Goal: Task Accomplishment & Management: Use online tool/utility

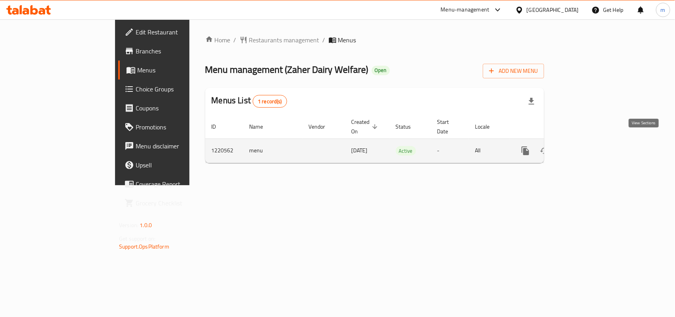
click at [586, 147] on icon "enhanced table" at bounding box center [582, 150] width 7 height 7
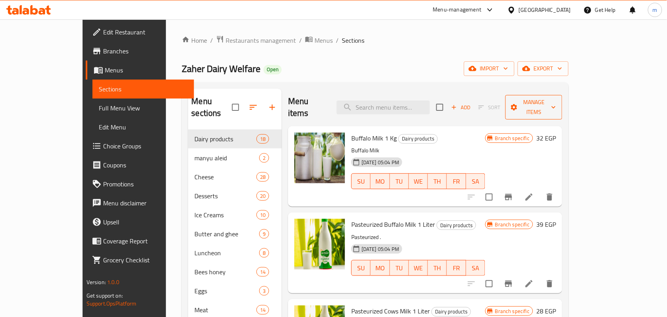
click at [556, 102] on span "Manage items" at bounding box center [534, 107] width 44 height 20
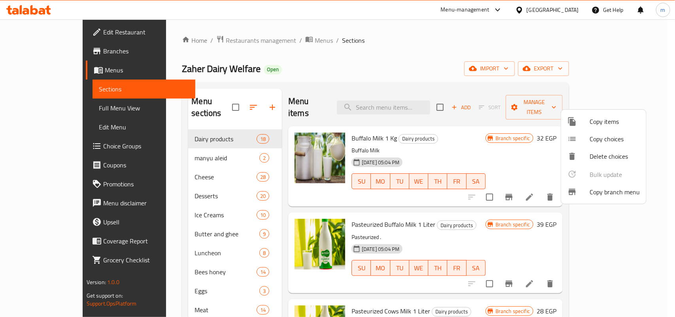
click at [617, 191] on span "Copy branch menu" at bounding box center [614, 191] width 50 height 9
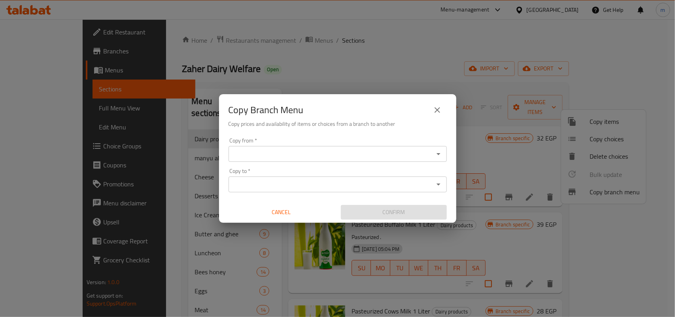
click at [265, 157] on input "Copy from   *" at bounding box center [331, 153] width 200 height 11
click at [360, 153] on input "Copy from   *" at bounding box center [331, 153] width 200 height 11
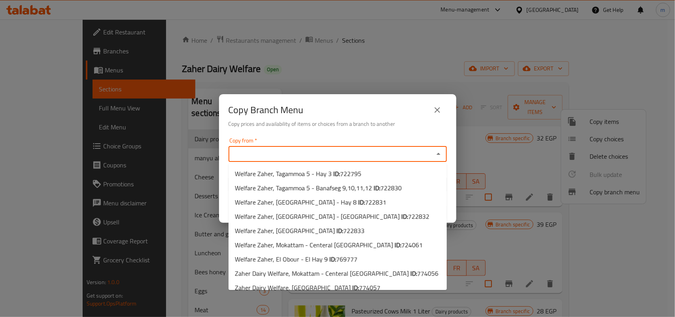
paste input "769777"
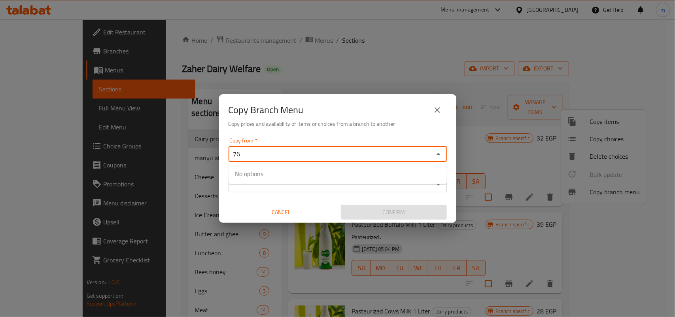
type input "7"
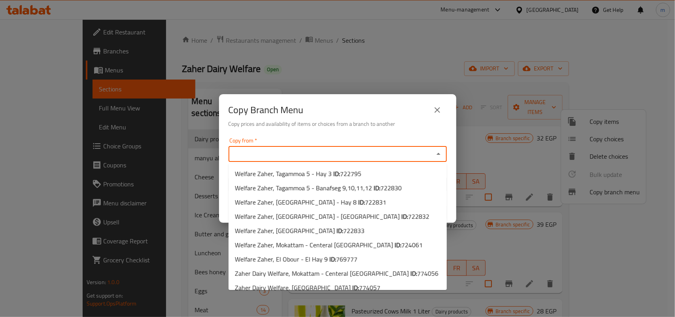
click at [317, 154] on input "Copy from   *" at bounding box center [331, 153] width 200 height 11
paste input "Welfare Zaher, El Obour - El Hay 9"
type input "W"
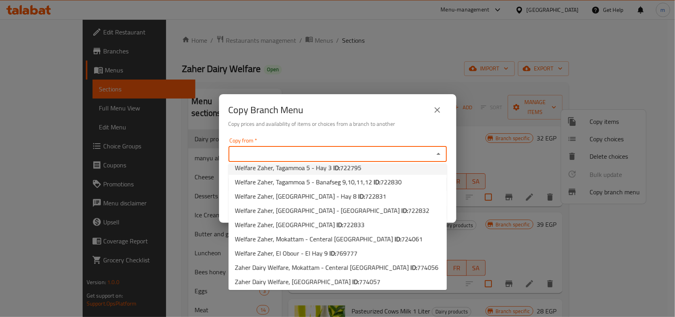
scroll to position [7, 0]
click at [341, 252] on span "769777" at bounding box center [346, 252] width 21 height 12
type input "Welfare Zaher, El Obour - El Hay 9"
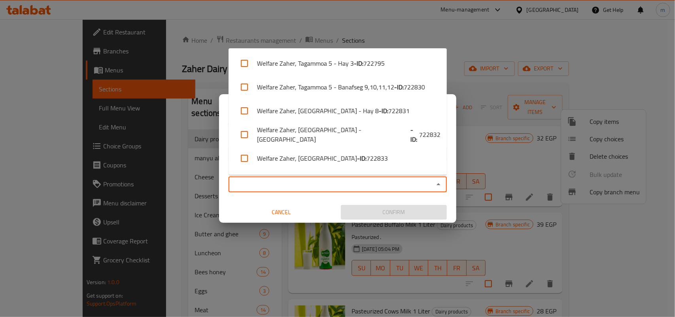
click at [265, 185] on input "Copy to   *" at bounding box center [331, 184] width 200 height 11
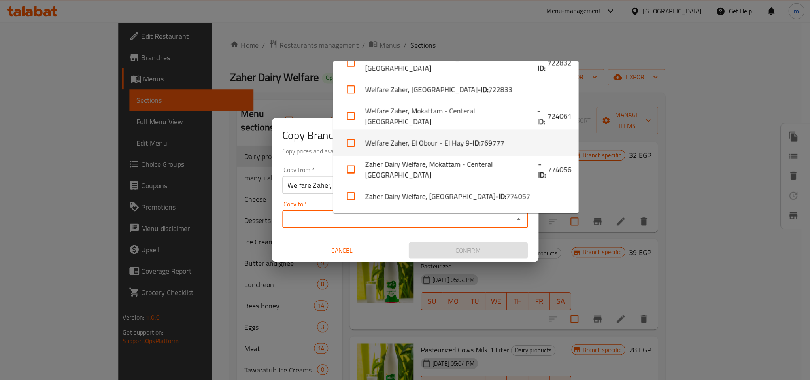
scroll to position [68, 0]
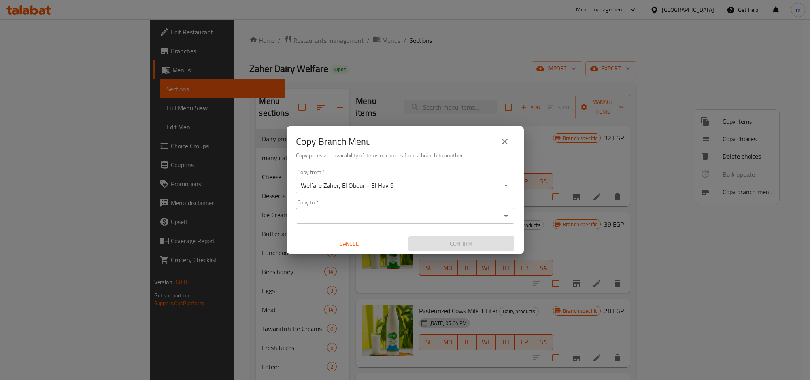
click at [585, 61] on div "Copy Branch Menu Copy prices and availability of items or choices from a branch…" at bounding box center [405, 190] width 810 height 380
click at [383, 216] on input "Copy to   *" at bounding box center [398, 215] width 200 height 11
click at [337, 217] on input "Copy to   *" at bounding box center [398, 215] width 200 height 11
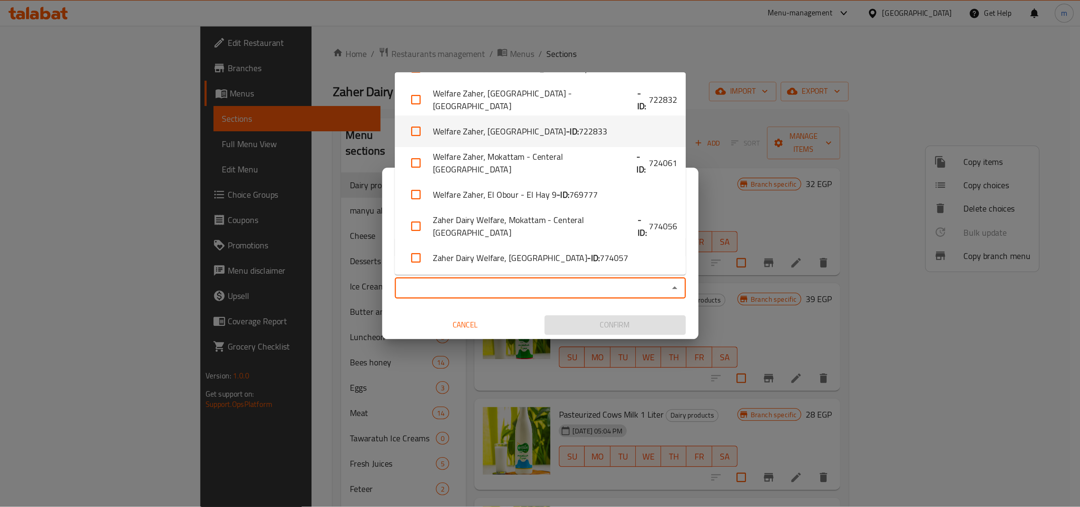
scroll to position [68, 0]
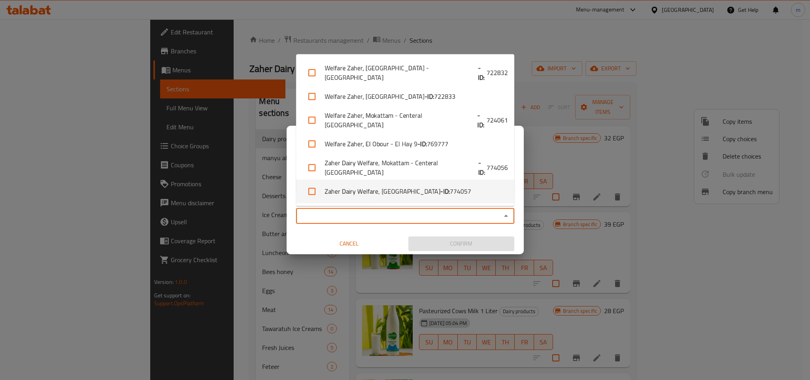
click at [404, 195] on li "Zaher Dairy Welfare, [GEOGRAPHIC_DATA] - ID: 774057" at bounding box center [405, 191] width 218 height 24
checkbox input "true"
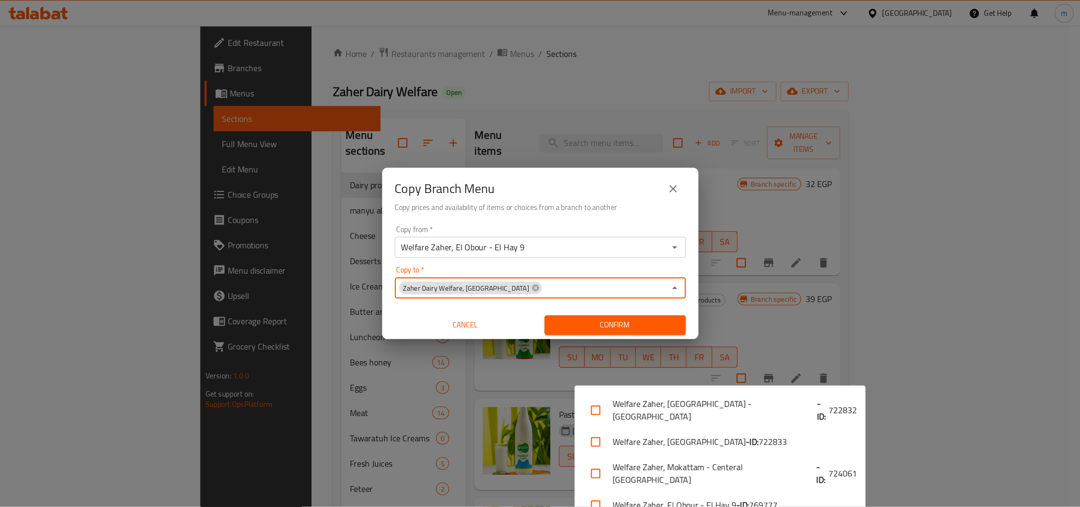
scroll to position [17, 0]
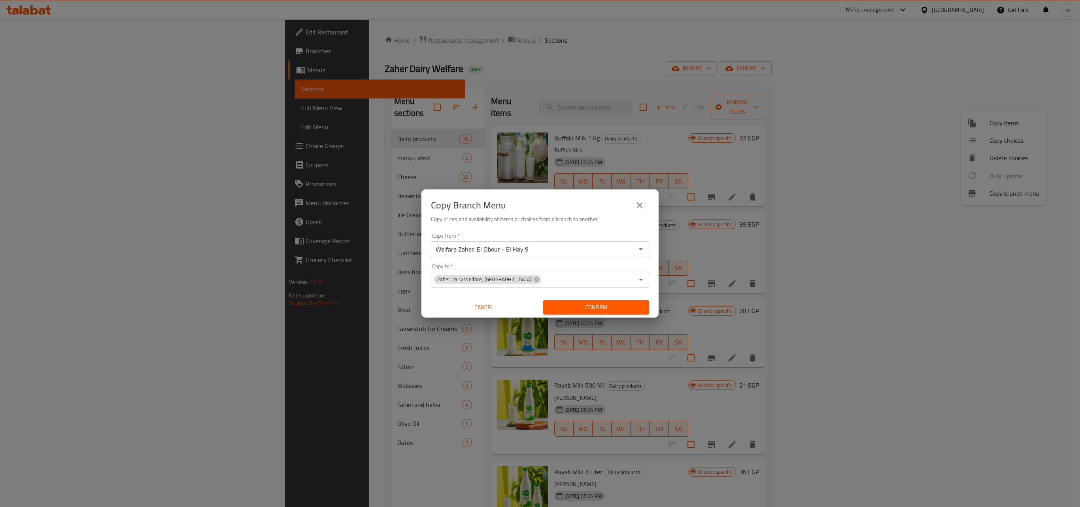
click at [563, 274] on input "Copy to   *" at bounding box center [588, 279] width 92 height 11
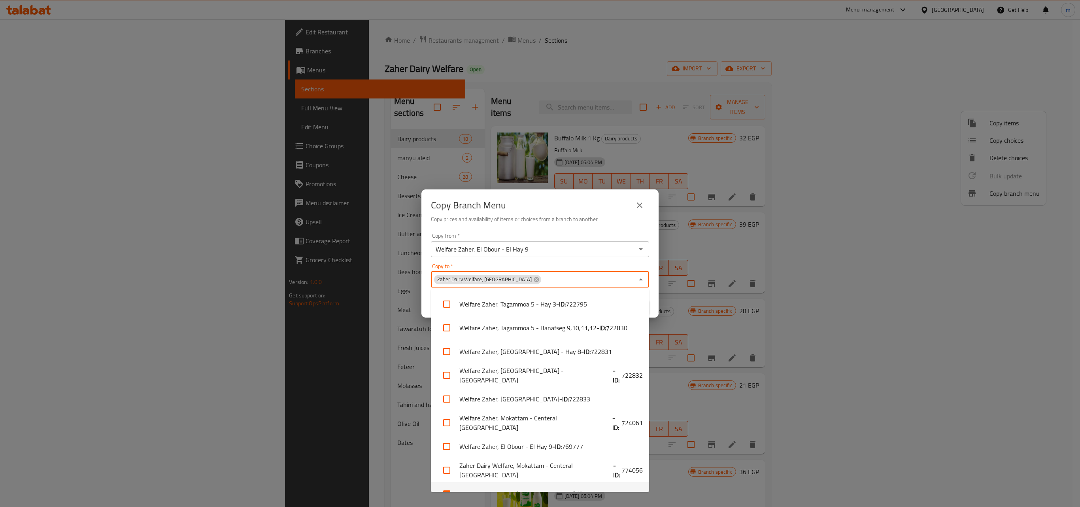
scroll to position [16, 0]
click at [567, 279] on input "Copy to   *" at bounding box center [588, 279] width 92 height 11
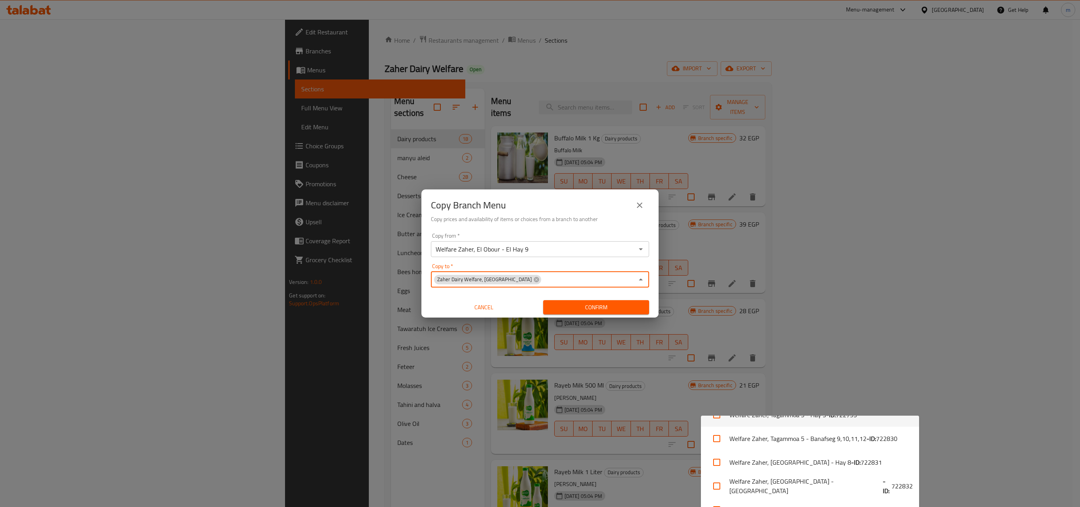
scroll to position [0, 0]
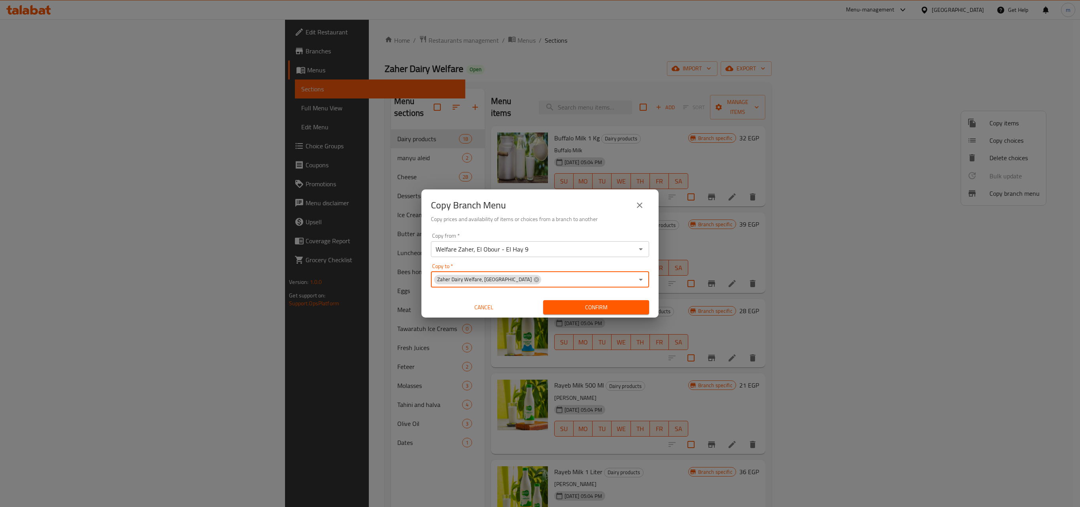
click at [563, 278] on input "Copy to   *" at bounding box center [588, 279] width 92 height 11
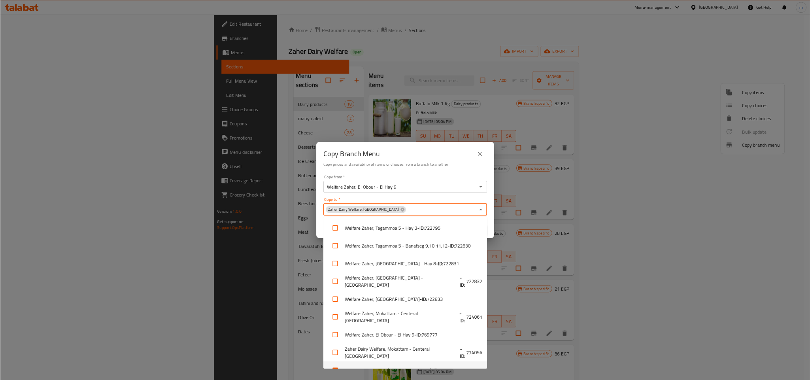
scroll to position [16, 0]
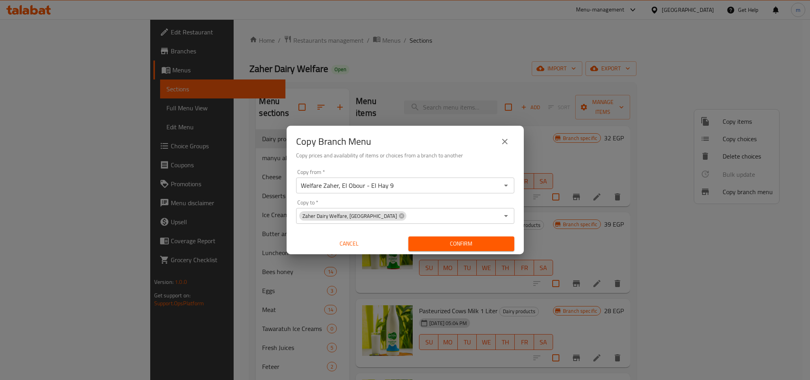
click at [415, 213] on input "Copy to   *" at bounding box center [453, 215] width 92 height 11
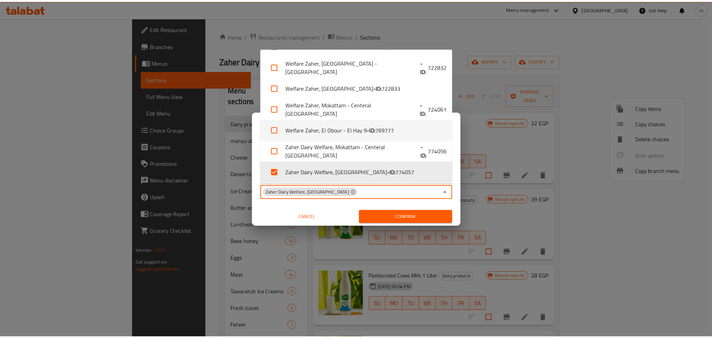
scroll to position [17, 0]
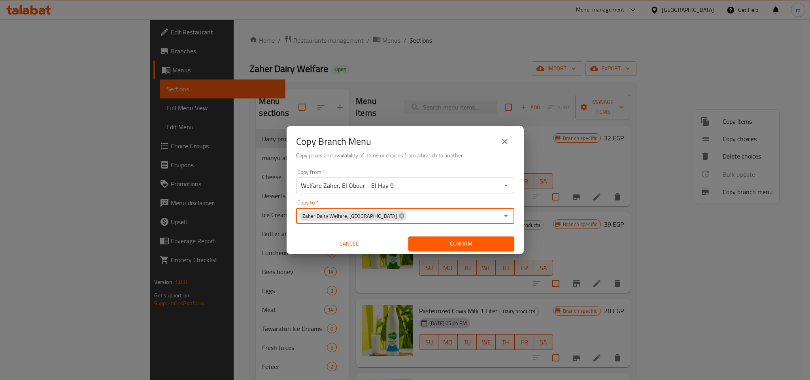
click at [430, 242] on span "Confirm" at bounding box center [461, 244] width 93 height 10
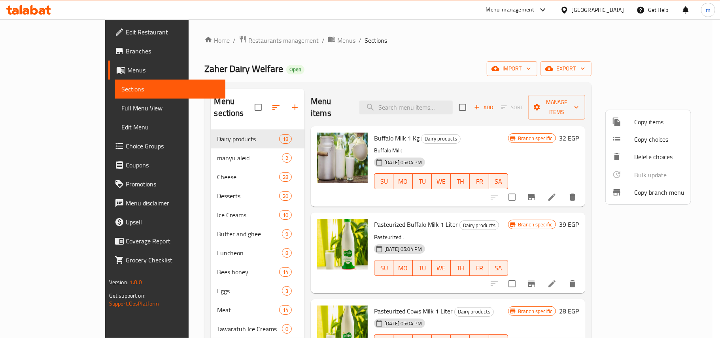
click at [39, 51] on div at bounding box center [360, 169] width 720 height 338
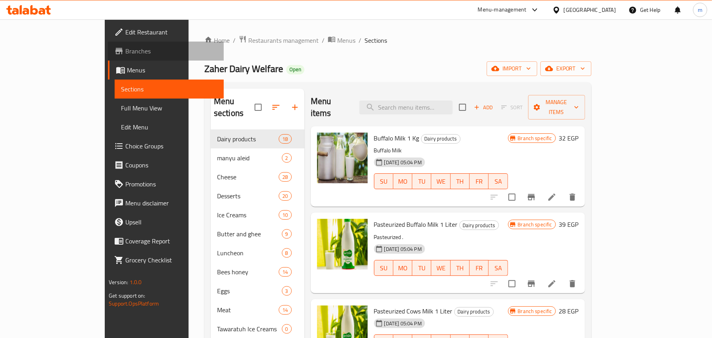
click at [125, 51] on span "Branches" at bounding box center [171, 50] width 92 height 9
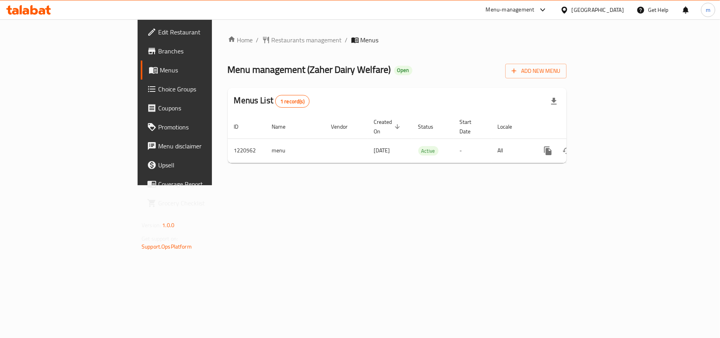
click at [160, 70] on span "Menus" at bounding box center [206, 69] width 92 height 9
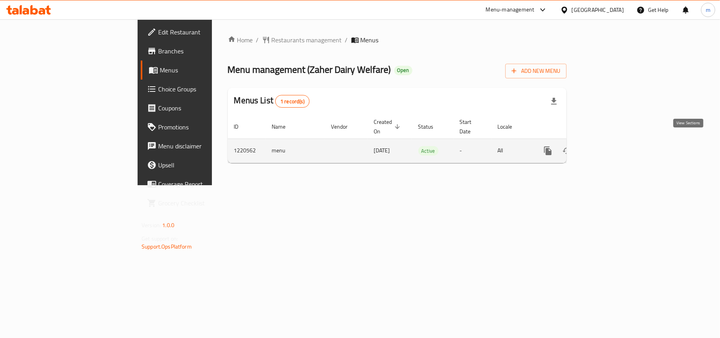
click at [610, 146] on icon "enhanced table" at bounding box center [604, 150] width 9 height 9
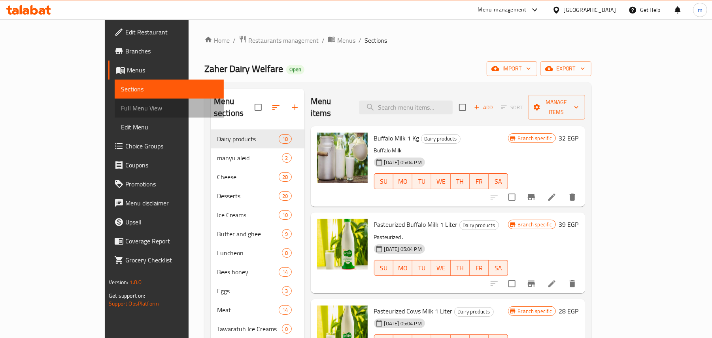
click at [121, 111] on span "Full Menu View" at bounding box center [169, 107] width 96 height 9
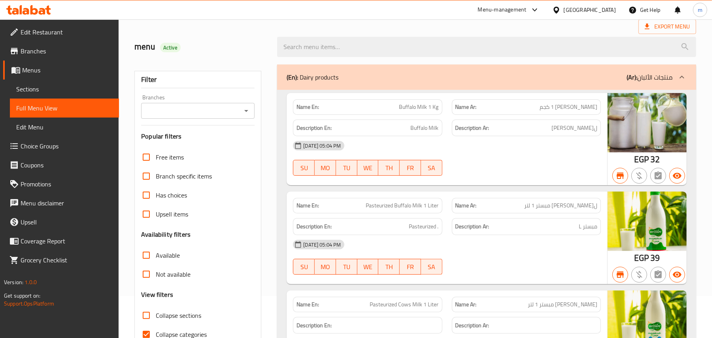
scroll to position [158, 0]
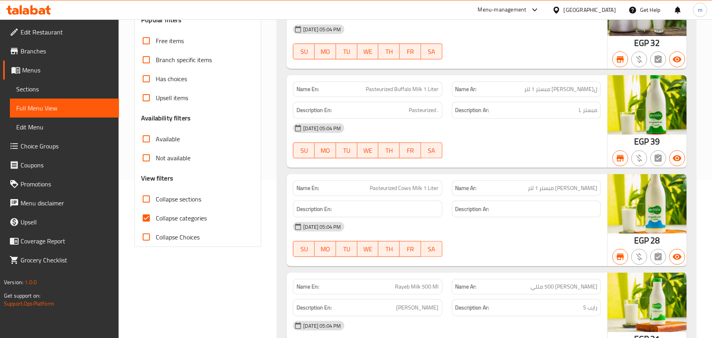
click at [185, 217] on span "Collapse categories" at bounding box center [181, 217] width 51 height 9
click at [156, 217] on input "Collapse categories" at bounding box center [146, 217] width 19 height 19
checkbox input "false"
click at [176, 198] on span "Collapse sections" at bounding box center [178, 198] width 45 height 9
click at [156, 198] on input "Collapse sections" at bounding box center [146, 198] width 19 height 19
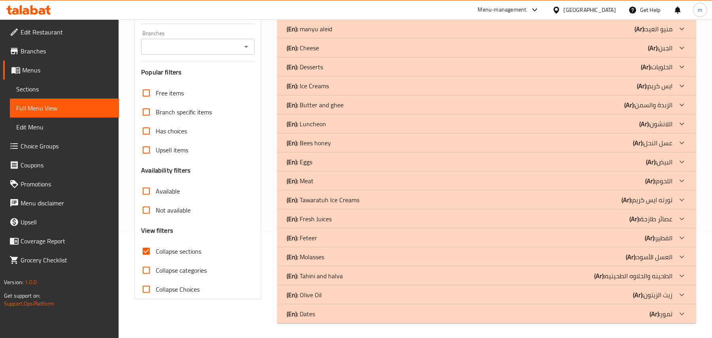
scroll to position [108, 0]
drag, startPoint x: 187, startPoint y: 248, endPoint x: 322, endPoint y: 205, distance: 141.3
click at [187, 248] on span "Collapse sections" at bounding box center [178, 249] width 45 height 9
click at [156, 248] on input "Collapse sections" at bounding box center [146, 249] width 19 height 19
checkbox input "false"
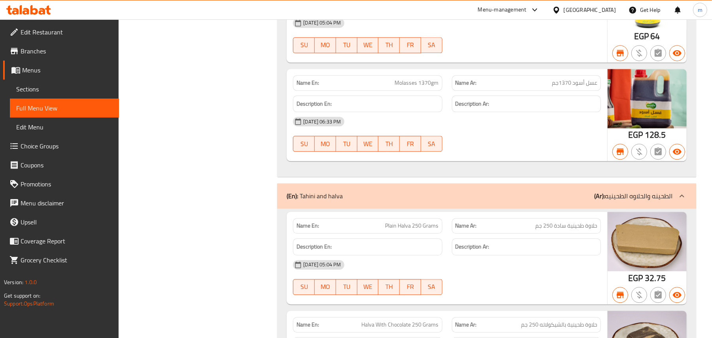
scroll to position [14088, 0]
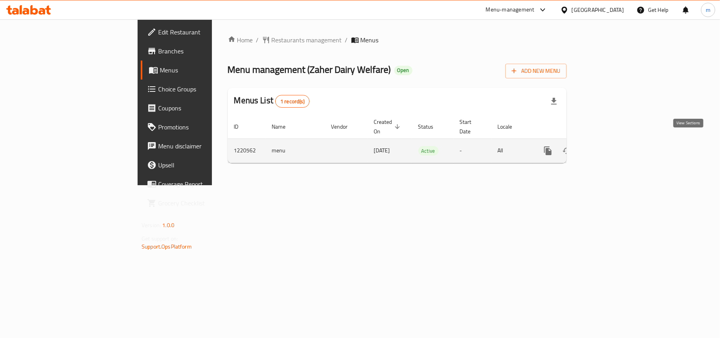
click at [610, 146] on icon "enhanced table" at bounding box center [604, 150] width 9 height 9
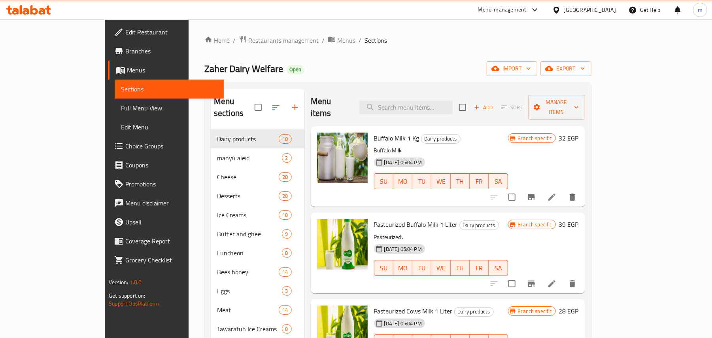
click at [121, 108] on span "Full Menu View" at bounding box center [169, 107] width 96 height 9
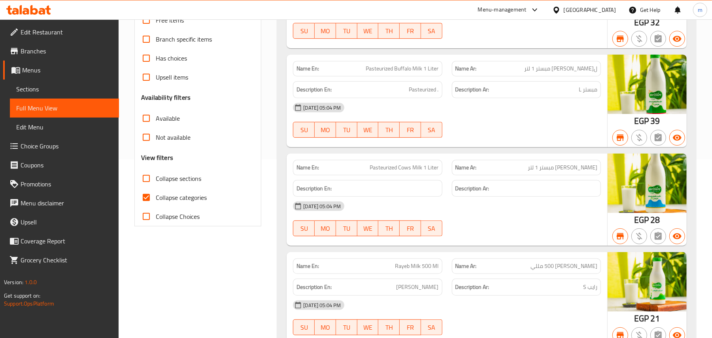
scroll to position [211, 0]
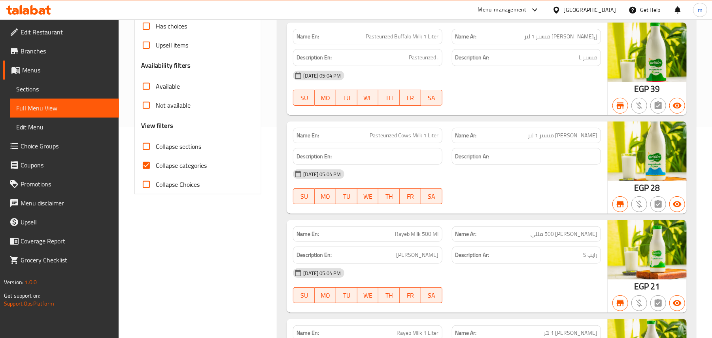
click at [179, 161] on span "Collapse categories" at bounding box center [181, 165] width 51 height 9
click at [156, 161] on input "Collapse categories" at bounding box center [146, 165] width 19 height 19
checkbox input "false"
click at [186, 149] on span "Collapse sections" at bounding box center [178, 146] width 45 height 9
click at [156, 149] on input "Collapse sections" at bounding box center [146, 146] width 19 height 19
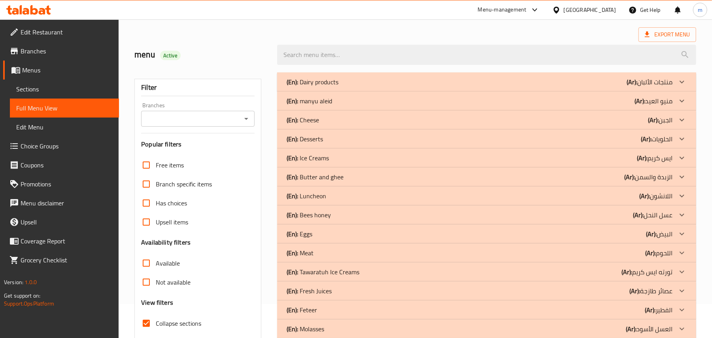
scroll to position [53, 0]
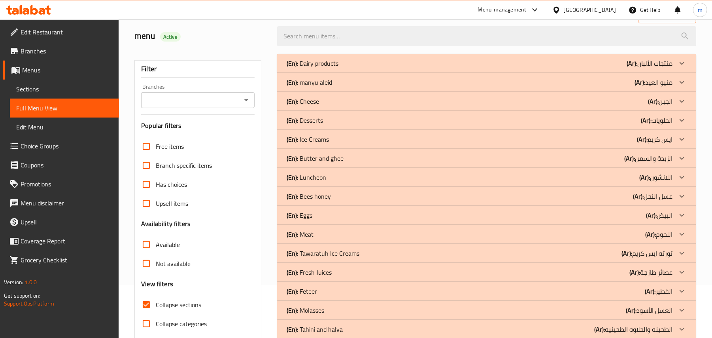
drag, startPoint x: 178, startPoint y: 308, endPoint x: 227, endPoint y: 283, distance: 54.6
click at [178, 308] on span "Collapse sections" at bounding box center [178, 304] width 45 height 9
click at [156, 308] on input "Collapse sections" at bounding box center [146, 304] width 19 height 19
checkbox input "false"
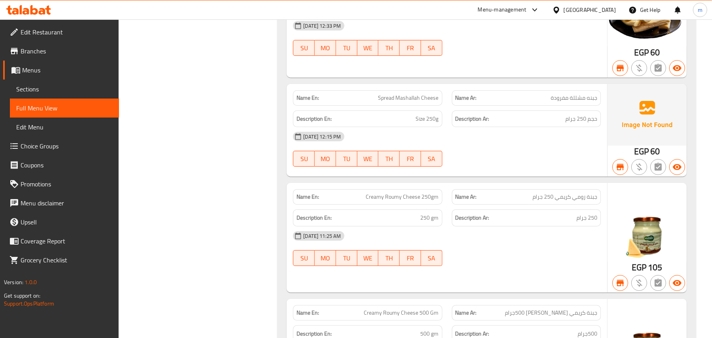
scroll to position [4172, 0]
